Goal: Navigation & Orientation: Find specific page/section

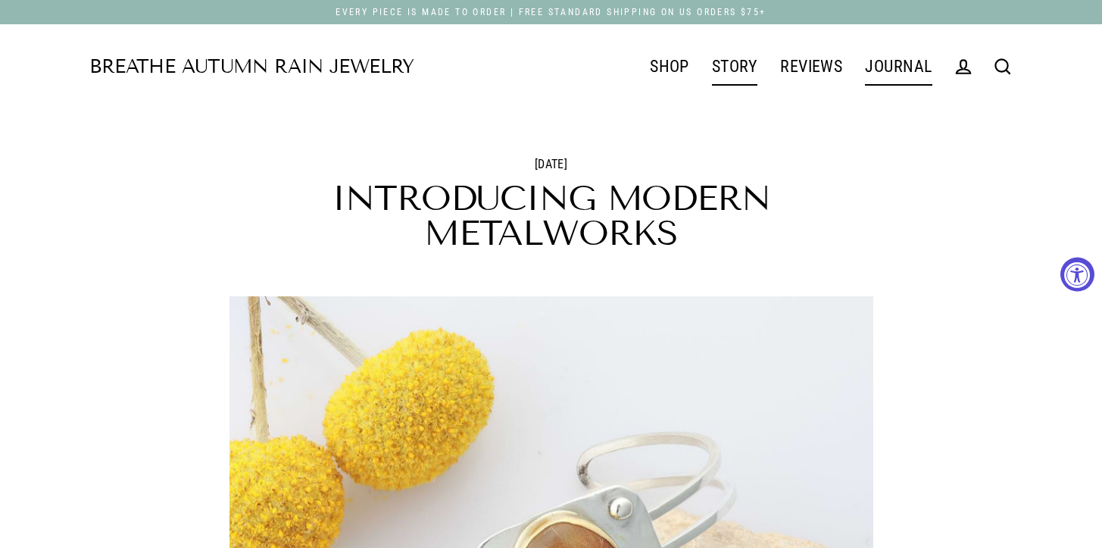
click at [737, 63] on link "STORY" at bounding box center [735, 67] width 68 height 38
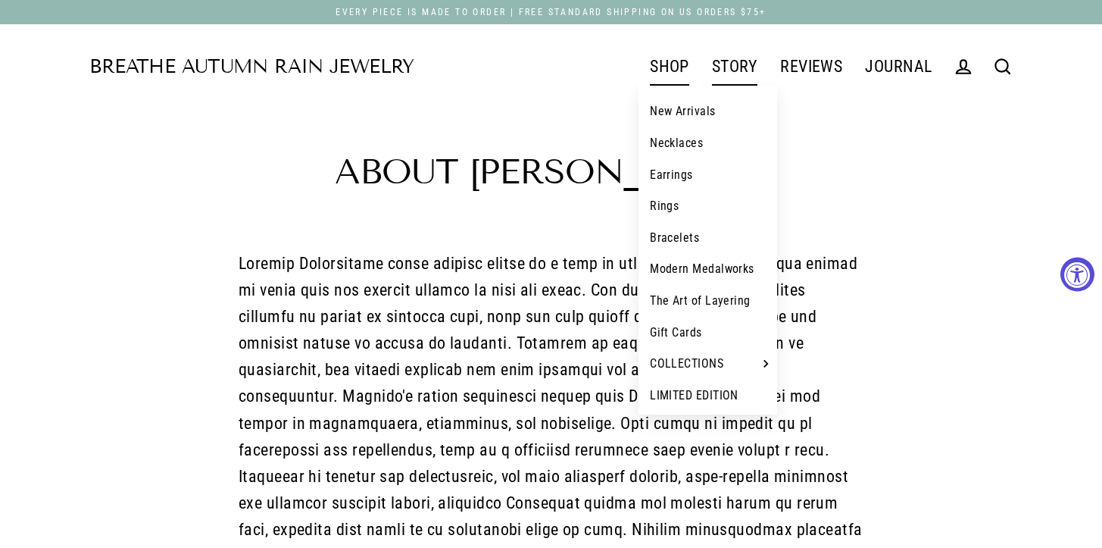
click at [671, 64] on link "SHOP" at bounding box center [670, 67] width 62 height 38
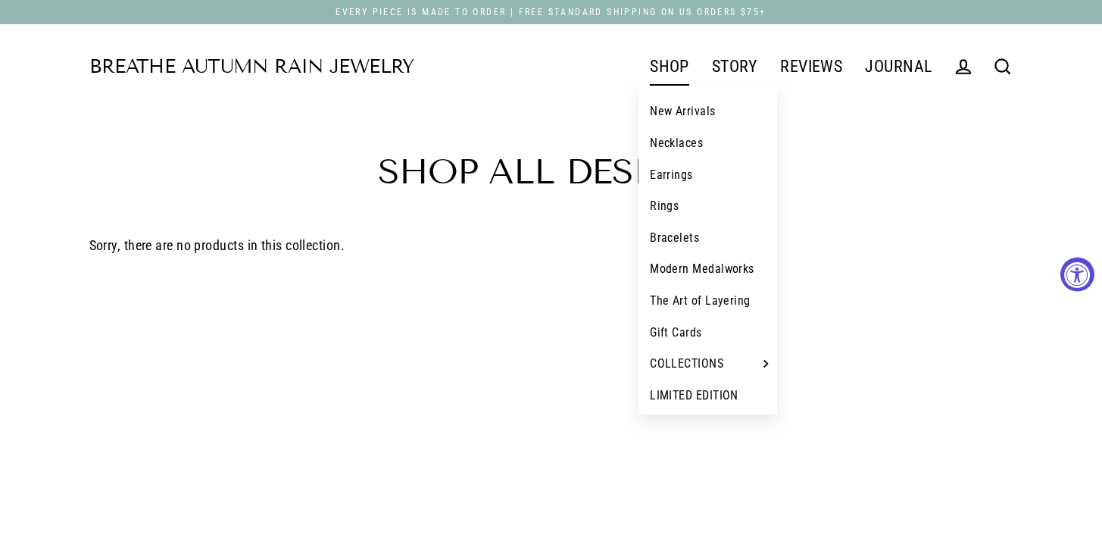
click at [667, 143] on link "Necklaces" at bounding box center [708, 143] width 139 height 32
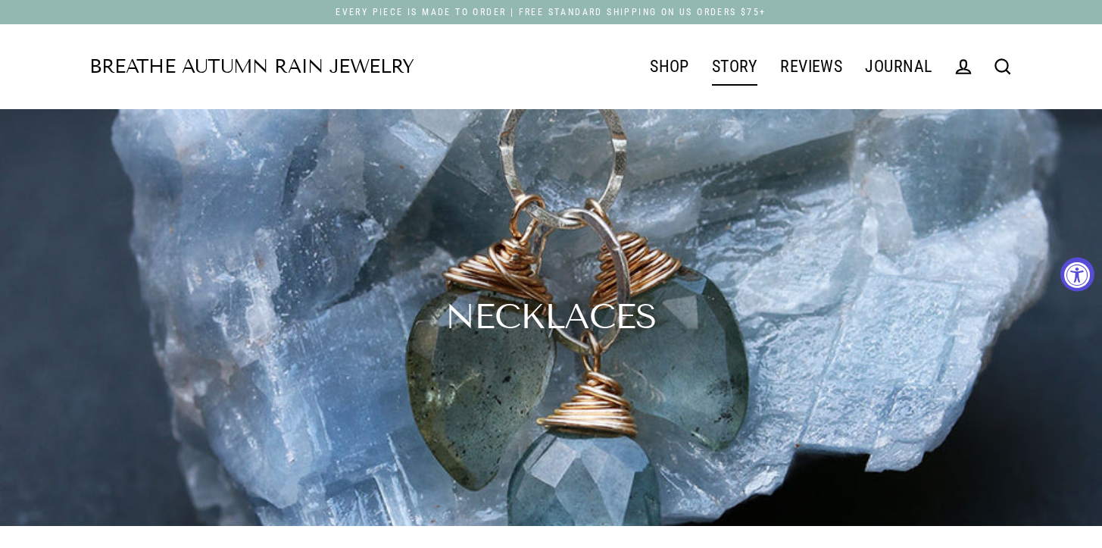
click at [737, 58] on link "STORY" at bounding box center [735, 67] width 68 height 38
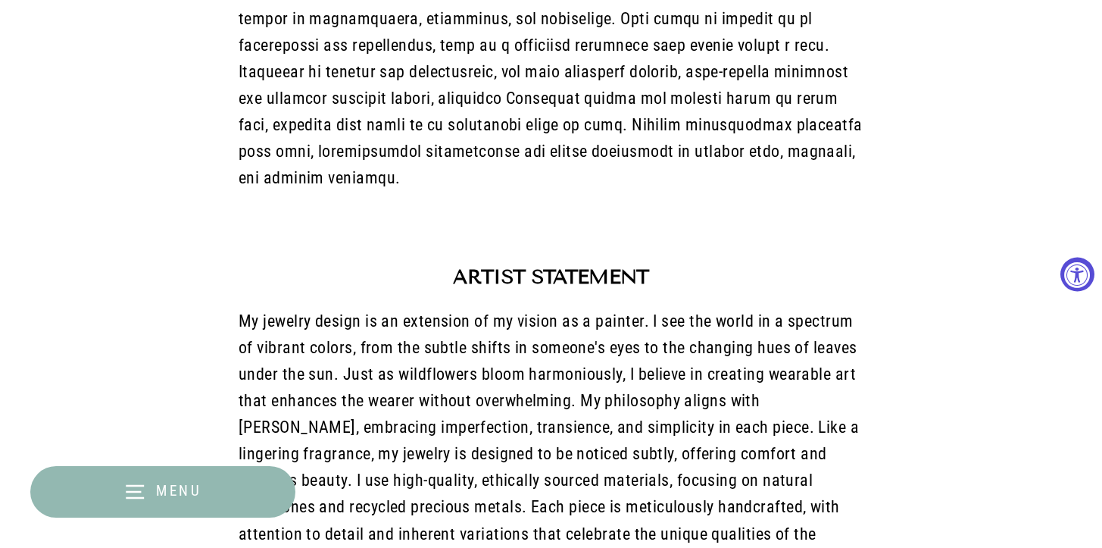
scroll to position [273, 0]
